Goal: Check status: Check status

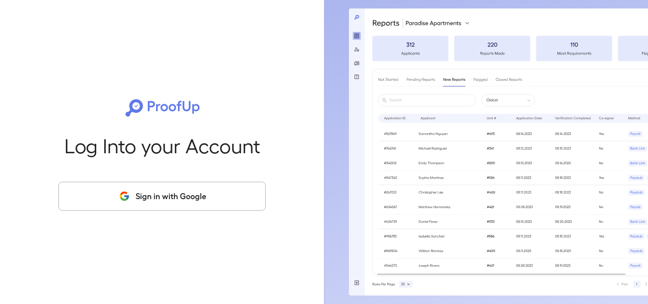
click at [222, 183] on button "Sign in with Google" at bounding box center [162, 196] width 208 height 29
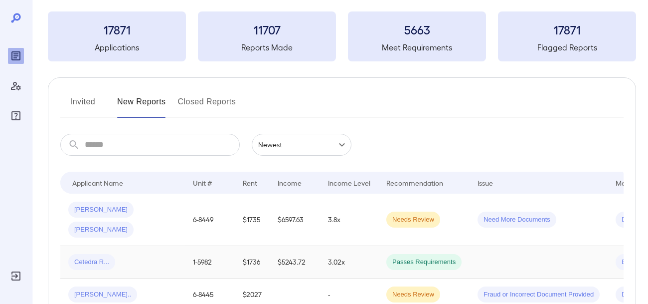
scroll to position [49, 0]
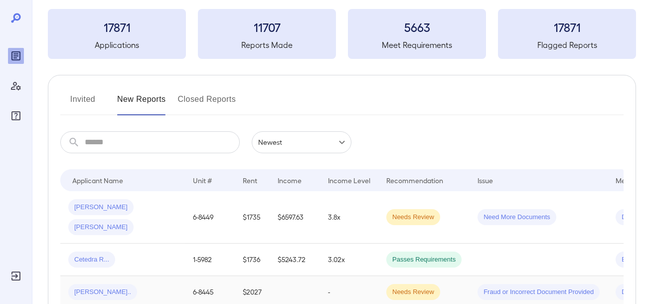
click at [87, 287] on span "Jakia D..." at bounding box center [102, 291] width 69 height 9
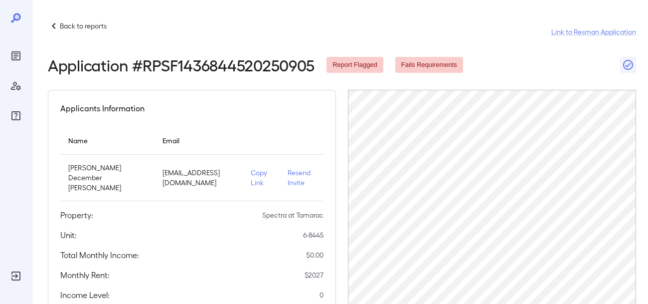
click at [544, 71] on div "Application # RPSF1436844520250905 Report Flagged Fails Requirements" at bounding box center [342, 65] width 589 height 18
click at [517, 59] on div "Application # RPSF1436844520250905 Report Flagged Fails Requirements" at bounding box center [342, 65] width 589 height 18
